Goal: Information Seeking & Learning: Learn about a topic

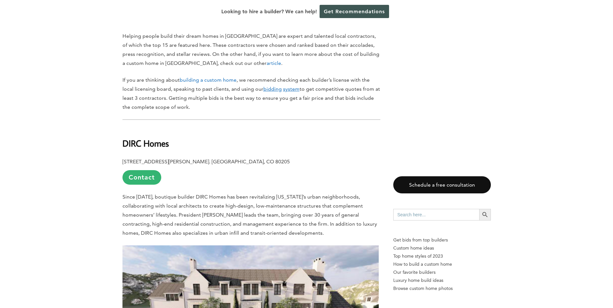
scroll to position [420, 0]
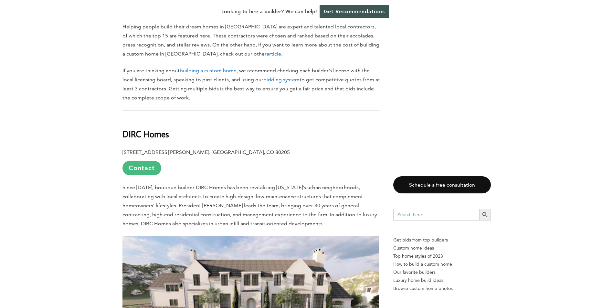
click at [145, 169] on link "Contact" at bounding box center [141, 168] width 39 height 15
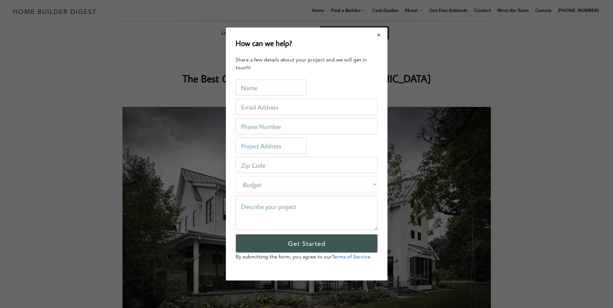
scroll to position [0, 0]
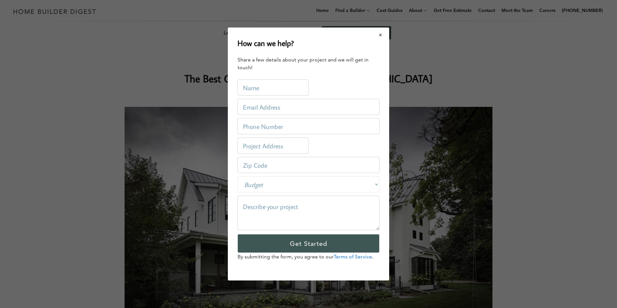
click at [383, 37] on button "Close modal" at bounding box center [380, 35] width 17 height 14
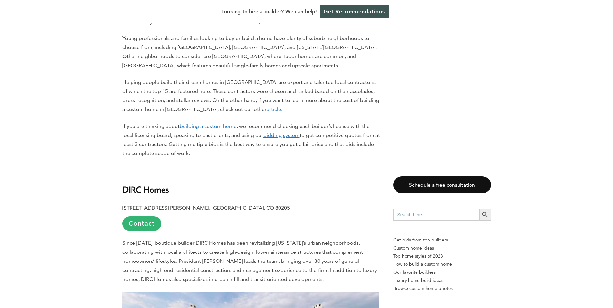
scroll to position [484, 0]
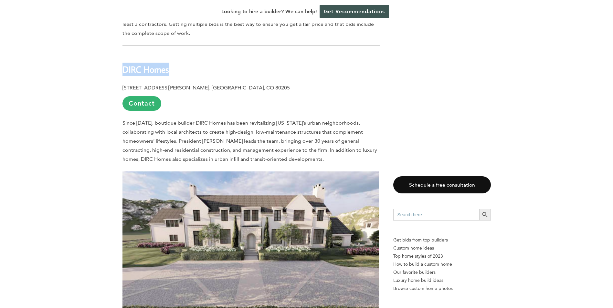
drag, startPoint x: 171, startPoint y: 70, endPoint x: 120, endPoint y: 69, distance: 51.0
drag, startPoint x: 120, startPoint y: 69, endPoint x: 131, endPoint y: 70, distance: 11.1
copy strong "DIRC Homes"
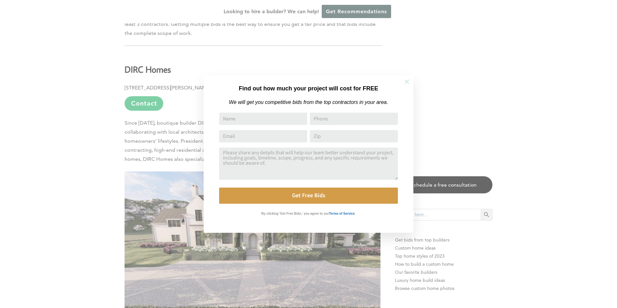
click at [410, 78] on icon at bounding box center [407, 81] width 7 height 7
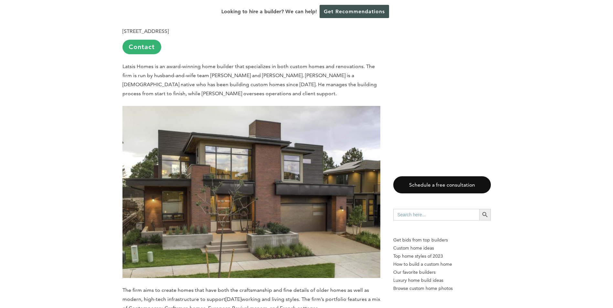
scroll to position [743, 0]
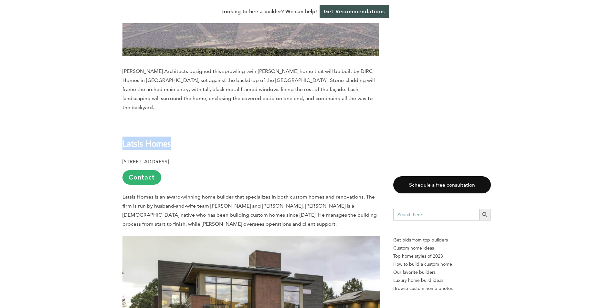
drag, startPoint x: 175, startPoint y: 136, endPoint x: 98, endPoint y: 138, distance: 77.2
drag, startPoint x: 98, startPoint y: 138, endPoint x: 137, endPoint y: 134, distance: 38.9
copy b "Latsis Homes"
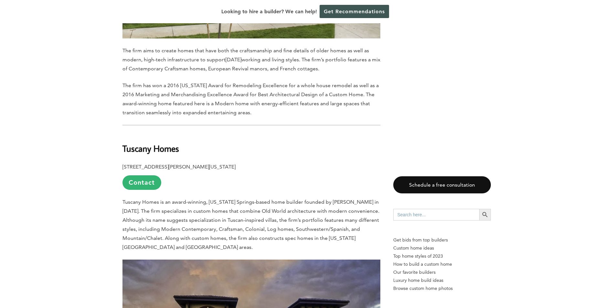
scroll to position [1098, 0]
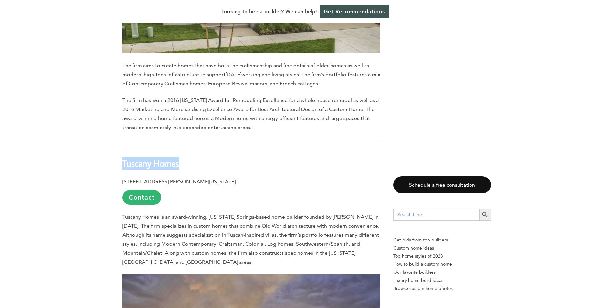
drag, startPoint x: 185, startPoint y: 156, endPoint x: 121, endPoint y: 157, distance: 63.3
drag, startPoint x: 121, startPoint y: 157, endPoint x: 136, endPoint y: 157, distance: 14.2
copy b "Tuscany Homes"
click at [257, 156] on h2 "Tuscany Homes" at bounding box center [251, 159] width 258 height 22
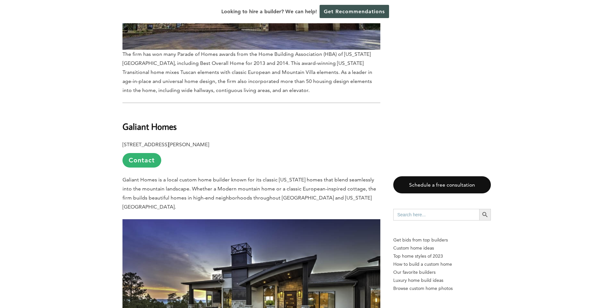
scroll to position [1453, 0]
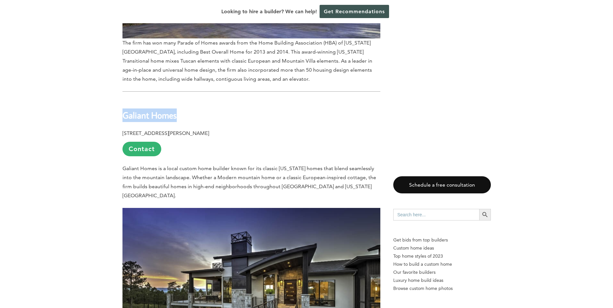
drag, startPoint x: 181, startPoint y: 107, endPoint x: 114, endPoint y: 108, distance: 66.2
drag, startPoint x: 114, startPoint y: 108, endPoint x: 133, endPoint y: 107, distance: 18.5
copy b "Galiant Homes"
click at [236, 142] on p "[STREET_ADDRESS][PERSON_NAME] Contact" at bounding box center [251, 142] width 258 height 27
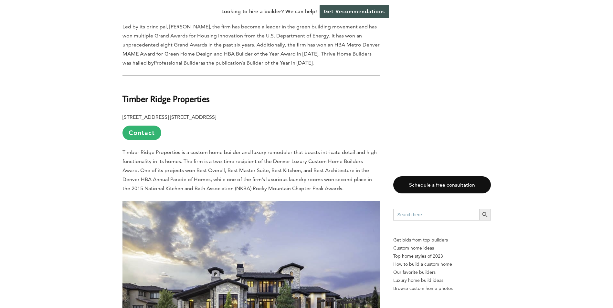
scroll to position [2164, 0]
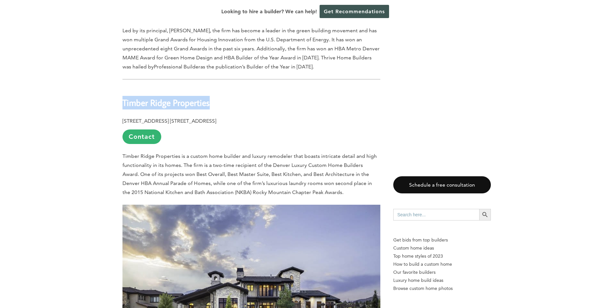
drag, startPoint x: 207, startPoint y: 85, endPoint x: 121, endPoint y: 82, distance: 86.3
drag, startPoint x: 121, startPoint y: 82, endPoint x: 146, endPoint y: 87, distance: 26.0
copy b "Timber Ridge Properties"
